Goal: Find specific fact: Find contact information

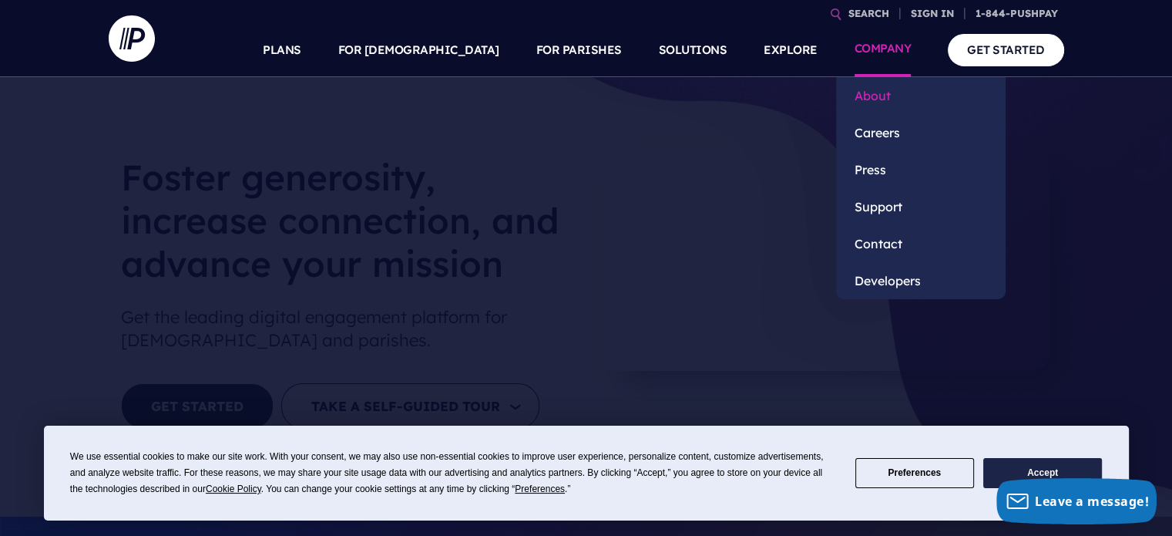
click at [872, 95] on link "About" at bounding box center [921, 95] width 170 height 37
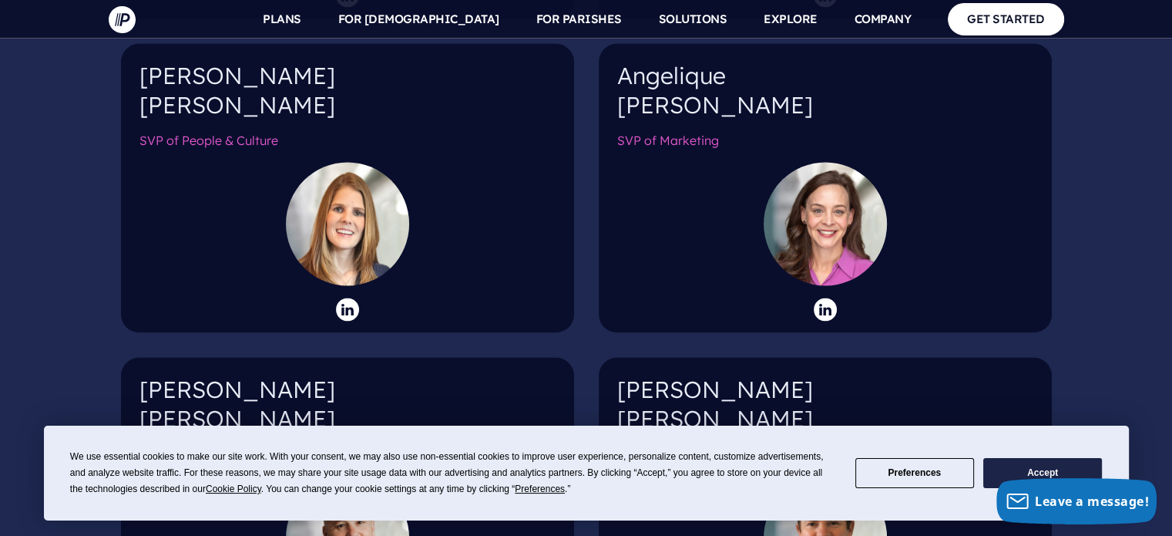
scroll to position [2234, 0]
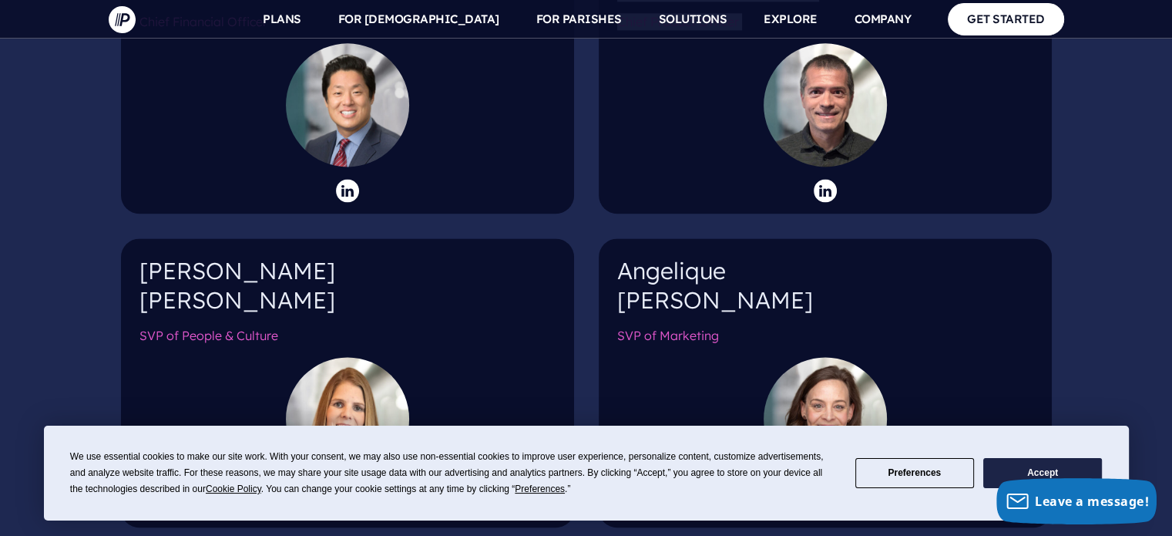
drag, startPoint x: 141, startPoint y: 75, endPoint x: 185, endPoint y: 87, distance: 45.6
click at [187, 89] on div "Leadership Team [PERSON_NAME] Chief Executive Officer [PERSON_NAME] Chief Techn…" at bounding box center [586, 323] width 955 height 1761
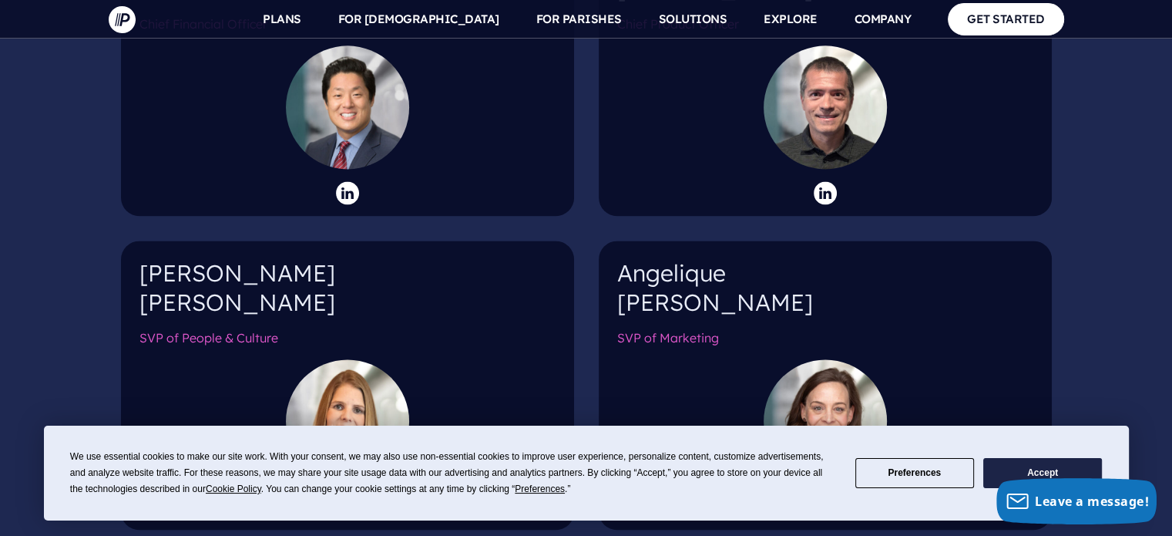
click at [170, 259] on h4 "[PERSON_NAME]" at bounding box center [347, 294] width 416 height 70
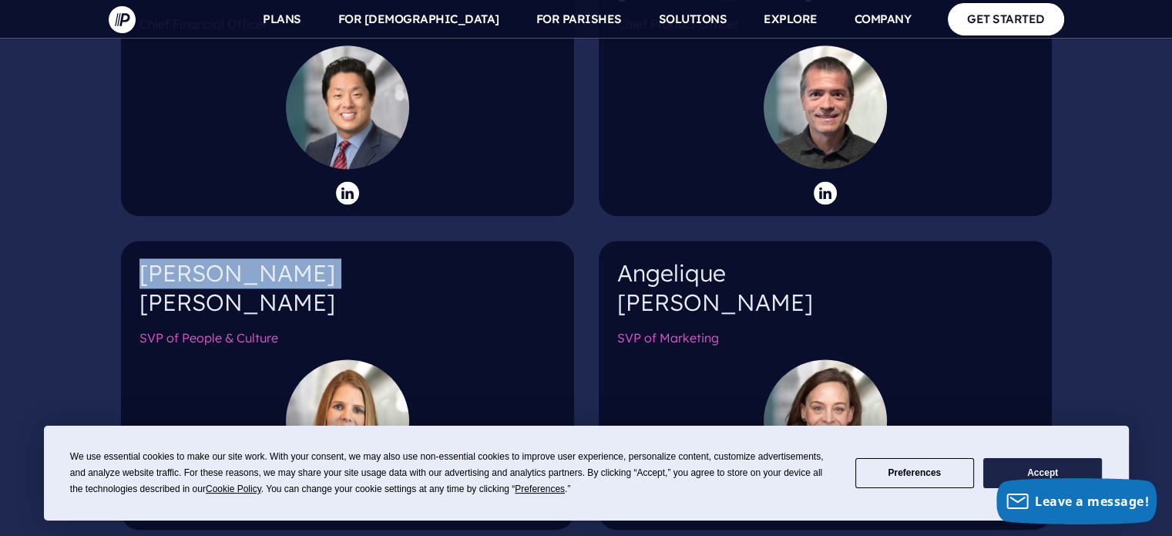
click at [170, 259] on h4 "[PERSON_NAME]" at bounding box center [347, 294] width 416 height 70
click at [14, 230] on section "Leadership Team [PERSON_NAME] Chief Executive Officer [PERSON_NAME] Chief Techn…" at bounding box center [586, 325] width 1172 height 1761
drag, startPoint x: 196, startPoint y: 252, endPoint x: 213, endPoint y: 246, distance: 18.0
click at [222, 259] on h4 "[PERSON_NAME]" at bounding box center [347, 294] width 416 height 70
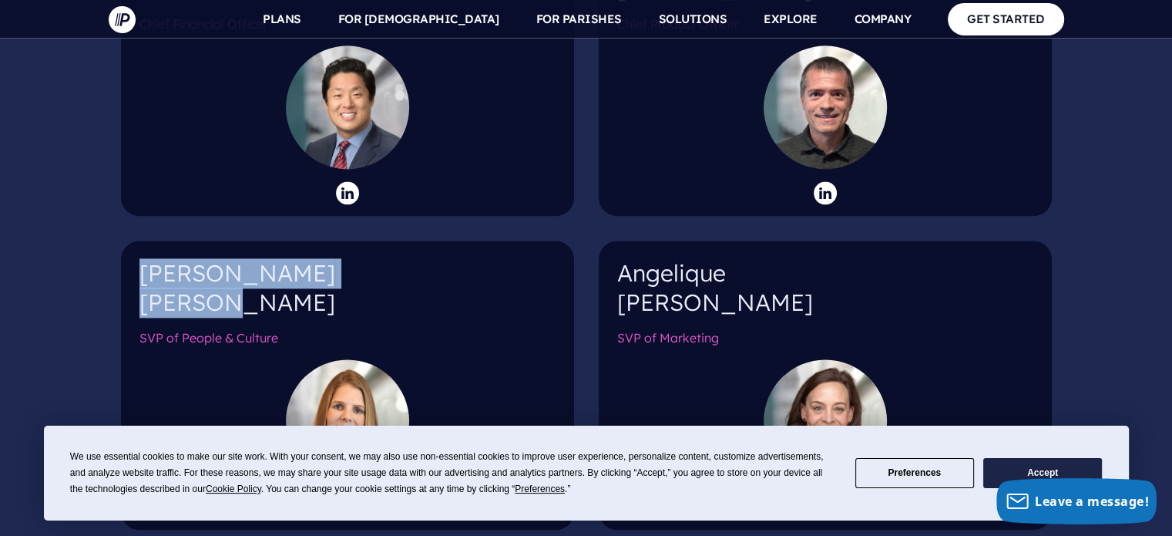
drag, startPoint x: 140, startPoint y: 246, endPoint x: 203, endPoint y: 277, distance: 70.3
click at [203, 277] on h4 "[PERSON_NAME]" at bounding box center [347, 294] width 416 height 70
copy h4 "[PERSON_NAME]"
